Goal: Check status: Check status

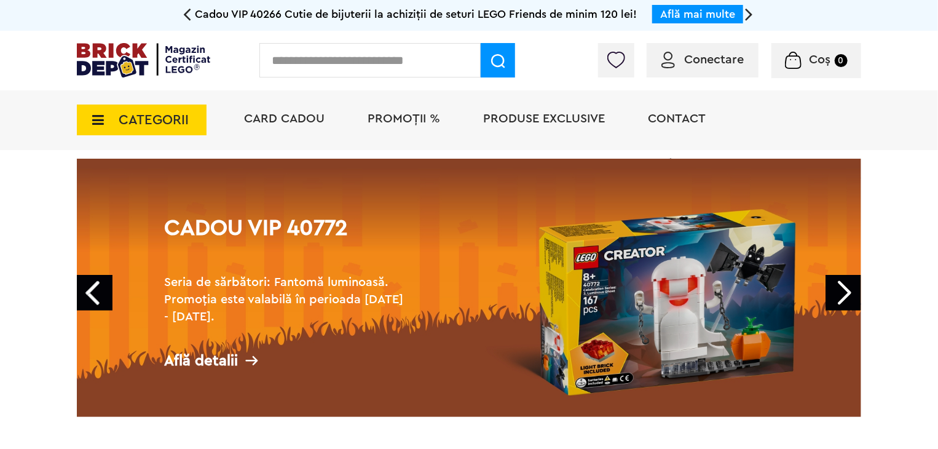
click at [705, 59] on span "Conectare" at bounding box center [714, 59] width 60 height 12
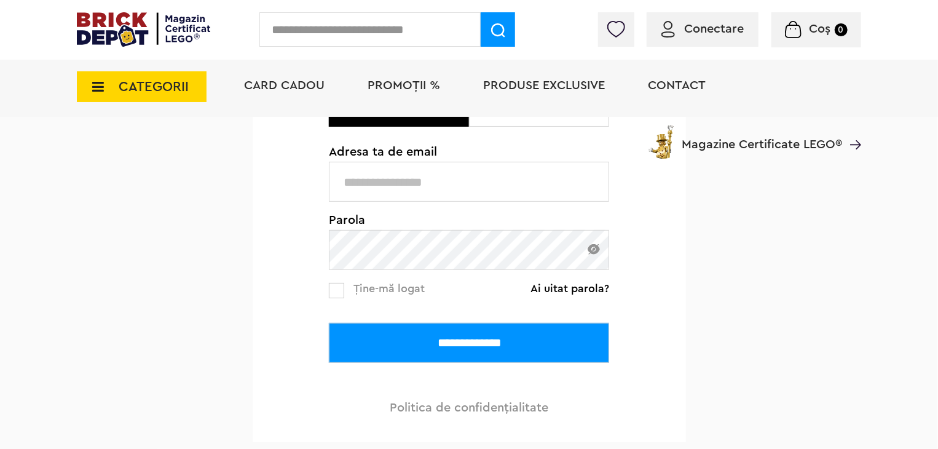
scroll to position [184, 0]
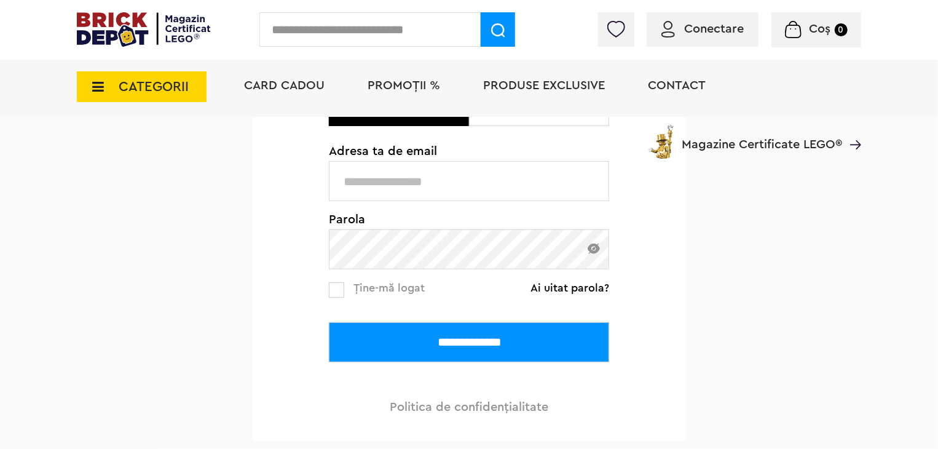
type input "**********"
click at [416, 291] on span "Ține-mă logat" at bounding box center [388, 287] width 71 height 11
click at [367, 340] on input "**********" at bounding box center [469, 342] width 280 height 40
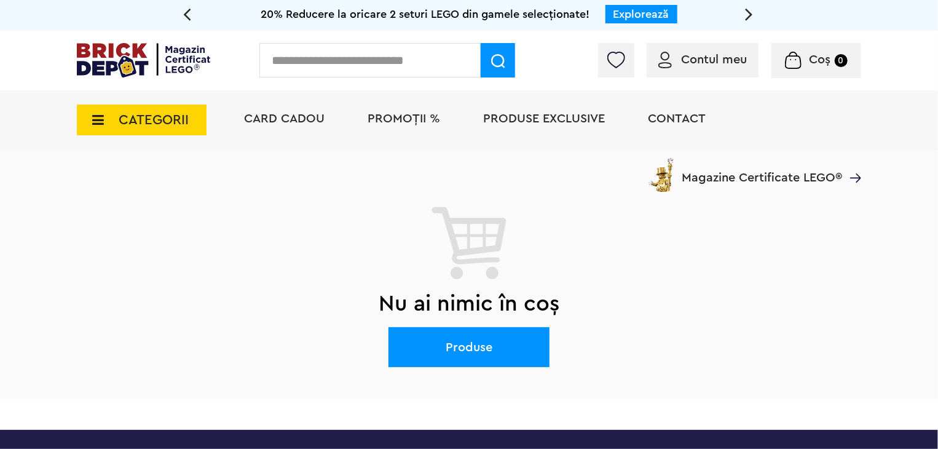
click at [713, 60] on div at bounding box center [767, 63] width 188 height 12
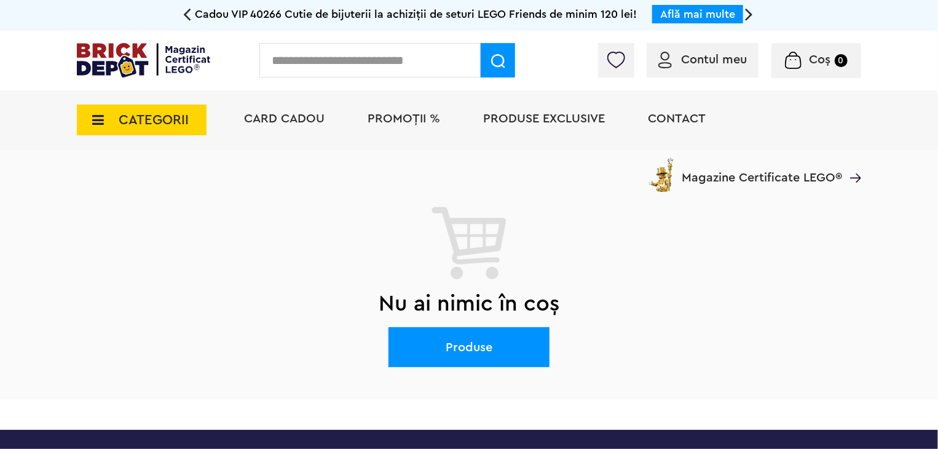
click at [85, 124] on icon at bounding box center [94, 120] width 19 height 14
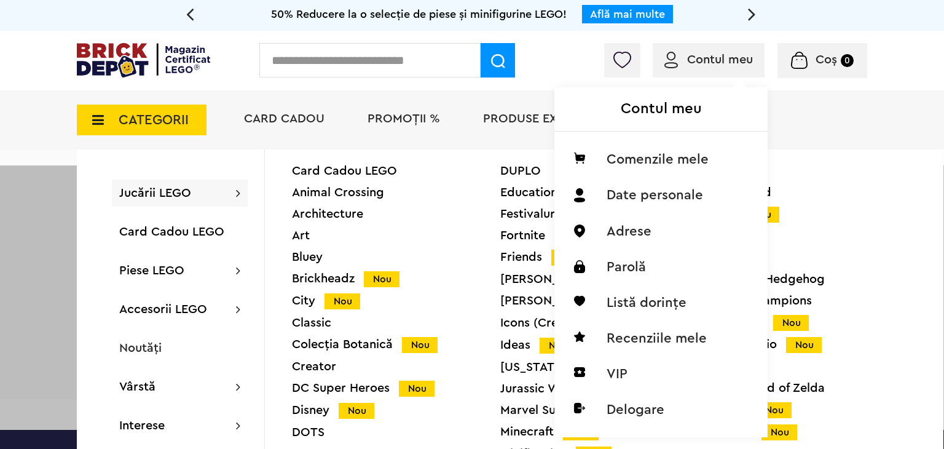
click at [691, 59] on span "Contul meu" at bounding box center [720, 59] width 66 height 12
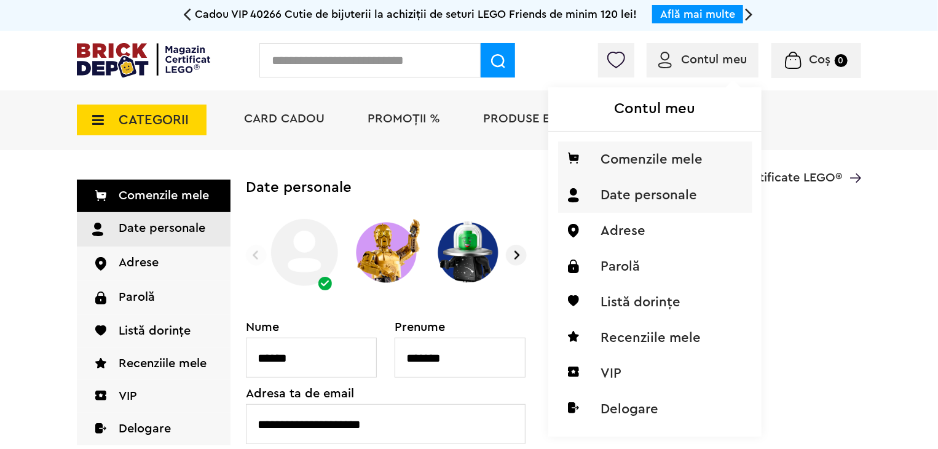
click at [679, 156] on li "Comenzile mele" at bounding box center [655, 159] width 194 height 36
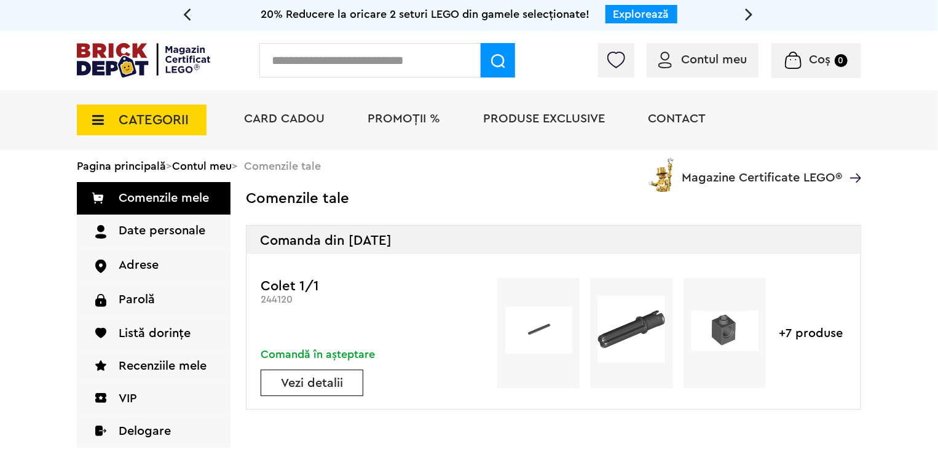
click at [296, 389] on link "Vezi detalii" at bounding box center [311, 383] width 101 height 12
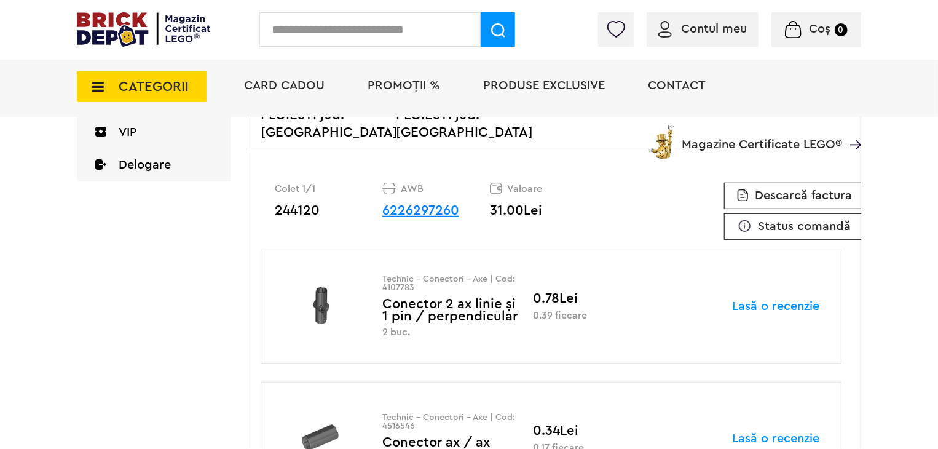
scroll to position [295, 0]
click at [785, 227] on span "Status comandă" at bounding box center [804, 225] width 93 height 12
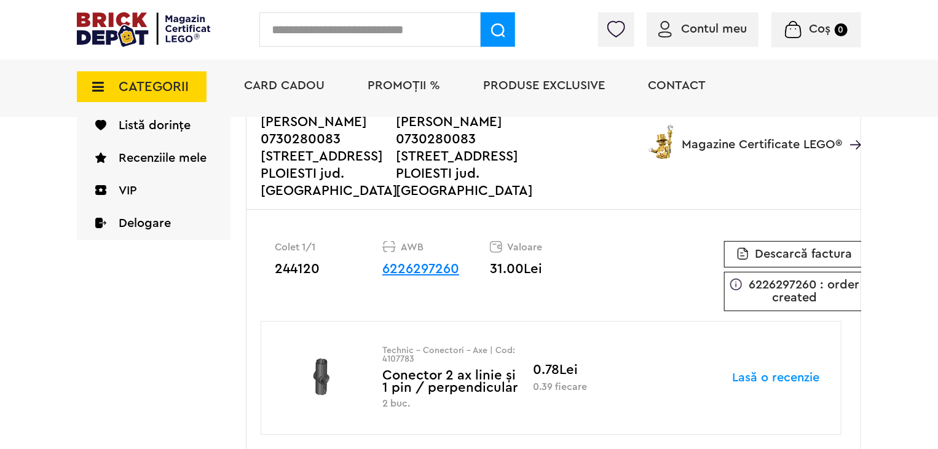
scroll to position [272, 0]
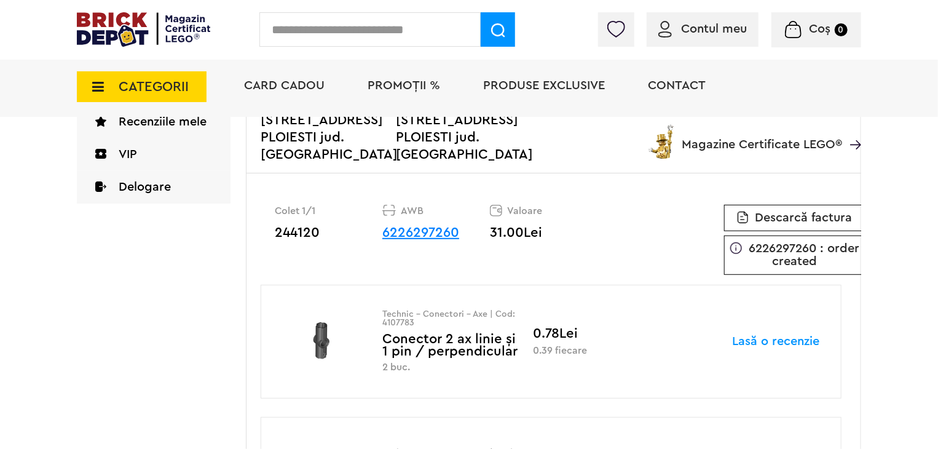
click at [428, 235] on link "6226297260" at bounding box center [420, 233] width 77 height 14
